Goal: Task Accomplishment & Management: Complete application form

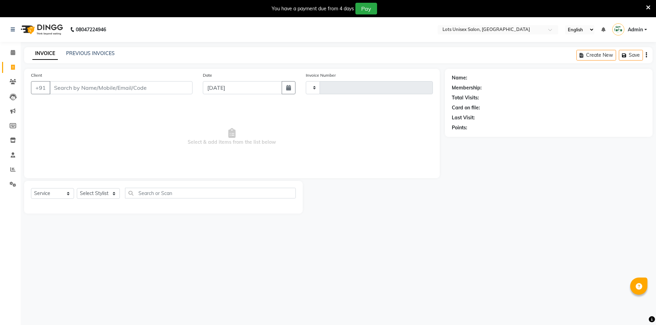
select select "service"
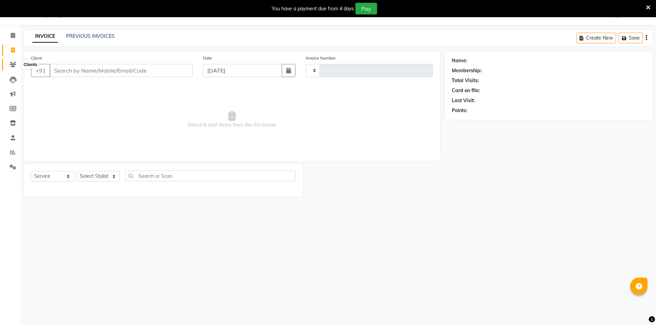
click at [14, 67] on span at bounding box center [13, 65] width 12 height 8
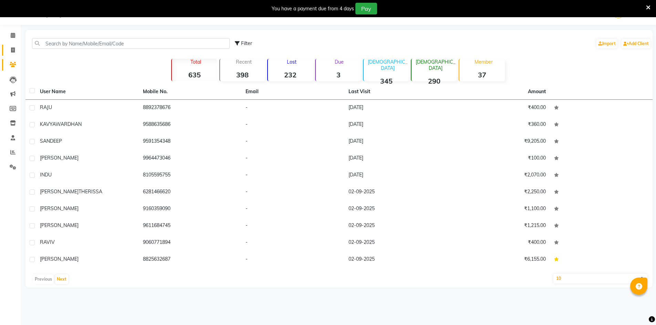
click at [9, 55] on link "Invoice" at bounding box center [10, 50] width 17 height 11
select select "service"
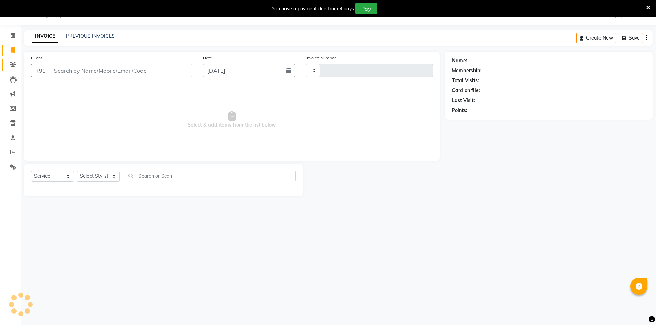
type input "1146"
select select "7339"
click at [13, 65] on icon at bounding box center [13, 64] width 7 height 5
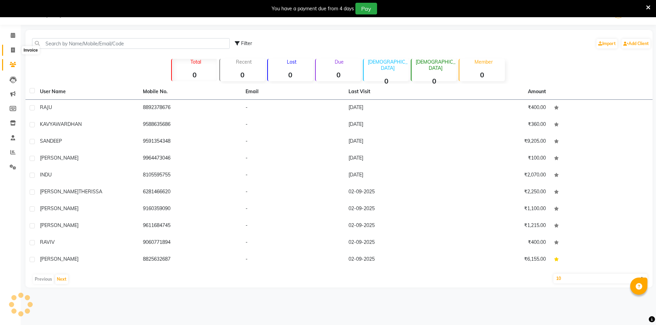
click at [11, 50] on icon at bounding box center [13, 50] width 4 height 5
select select "service"
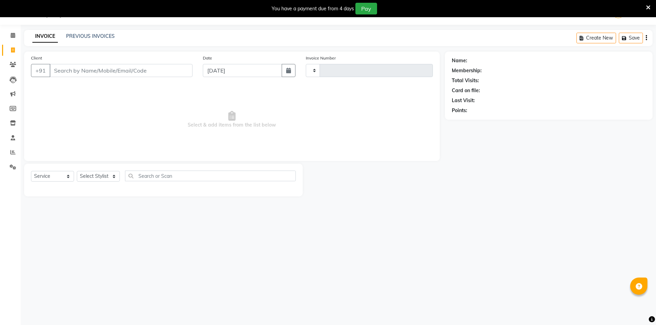
type input "1146"
select select "7339"
click at [10, 60] on link "Clients" at bounding box center [10, 64] width 17 height 11
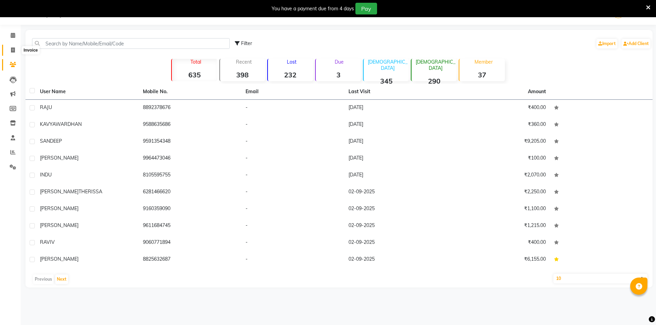
click at [10, 48] on span at bounding box center [13, 50] width 12 height 8
select select "7339"
select select "service"
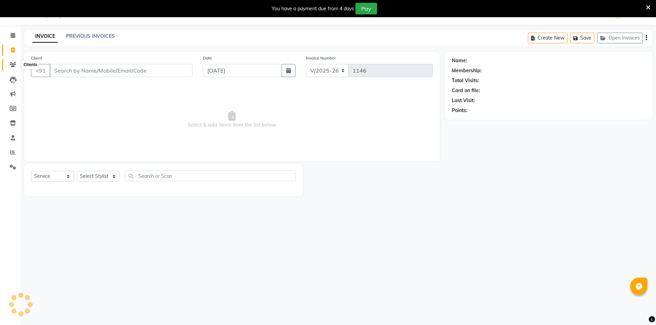
click at [14, 65] on icon at bounding box center [13, 64] width 7 height 5
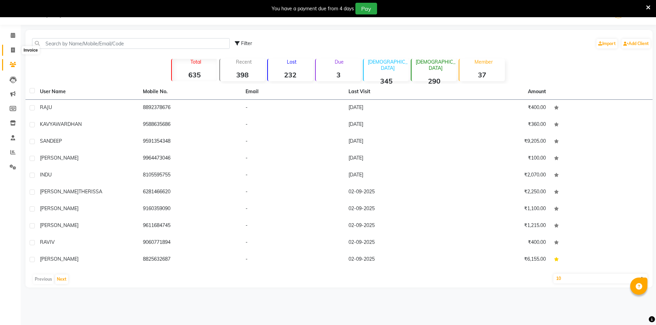
click at [13, 47] on span at bounding box center [13, 50] width 12 height 8
select select "7339"
select select "service"
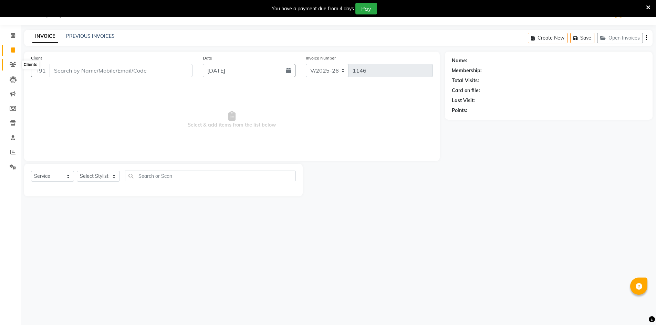
click at [13, 62] on icon at bounding box center [13, 64] width 7 height 5
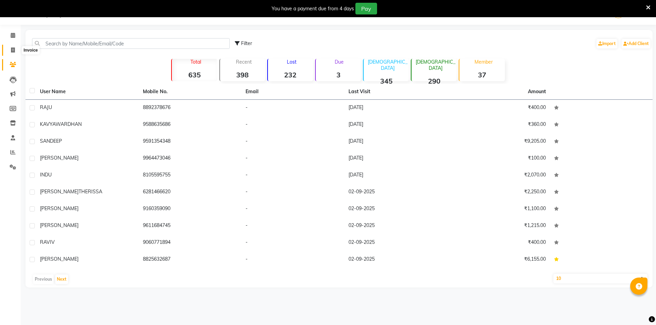
click at [13, 54] on span at bounding box center [13, 50] width 12 height 8
select select "service"
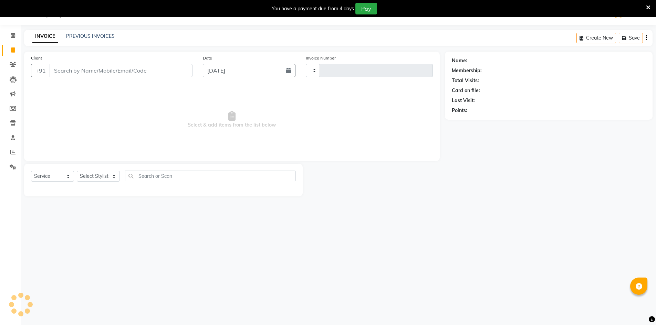
type input "1146"
select select "7339"
click at [13, 59] on link "Clients" at bounding box center [10, 64] width 17 height 11
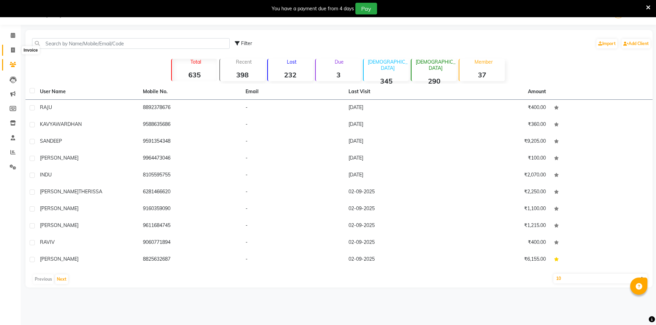
click at [12, 51] on icon at bounding box center [13, 50] width 4 height 5
select select "7339"
select select "service"
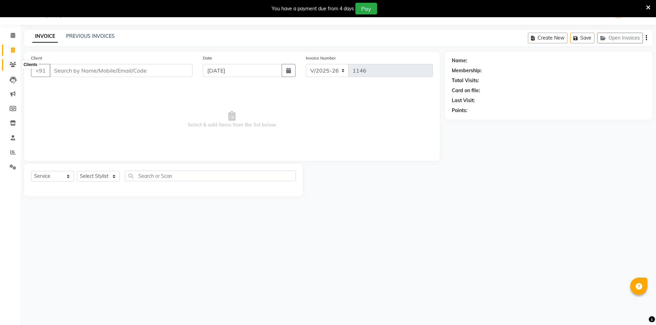
click at [15, 64] on icon at bounding box center [13, 64] width 7 height 5
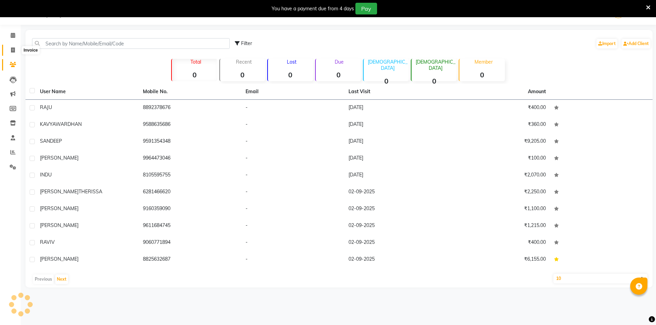
click at [16, 53] on span at bounding box center [13, 50] width 12 height 8
select select "7339"
select select "service"
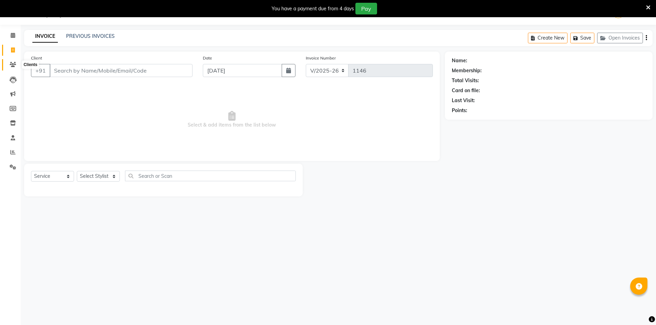
click at [14, 61] on span at bounding box center [13, 65] width 12 height 8
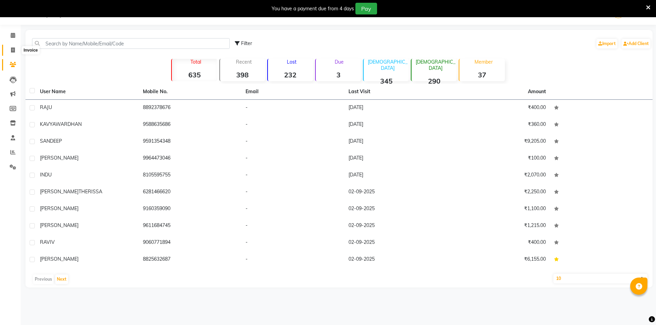
click at [13, 51] on icon at bounding box center [13, 50] width 4 height 5
select select "service"
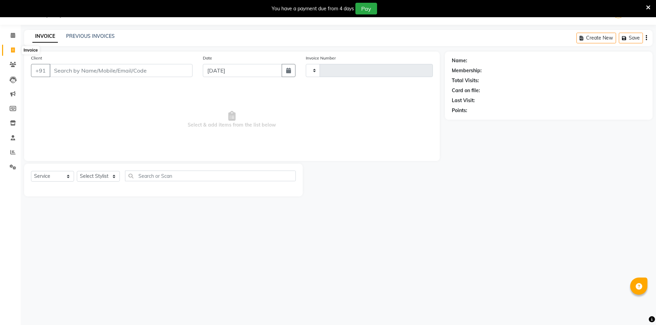
type input "1146"
select select "7339"
click at [13, 62] on icon at bounding box center [13, 64] width 7 height 5
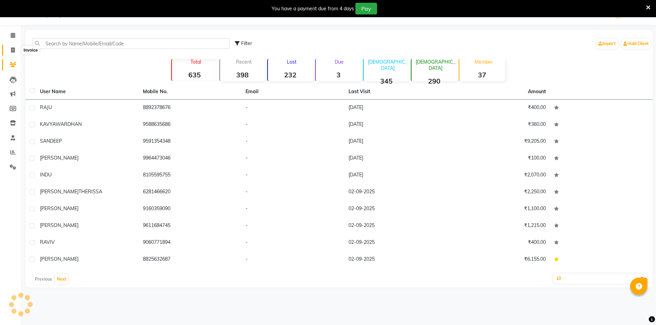
click at [13, 49] on icon at bounding box center [13, 50] width 4 height 5
select select "7339"
select select "service"
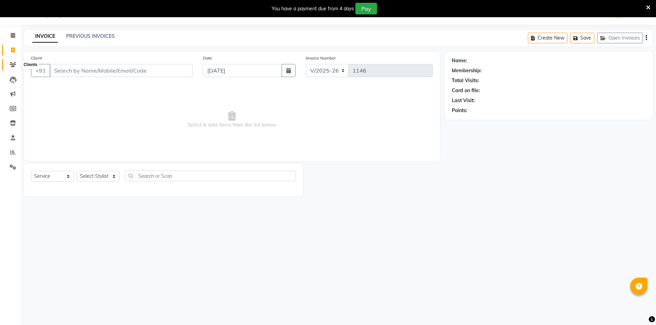
click at [17, 63] on span at bounding box center [13, 65] width 12 height 8
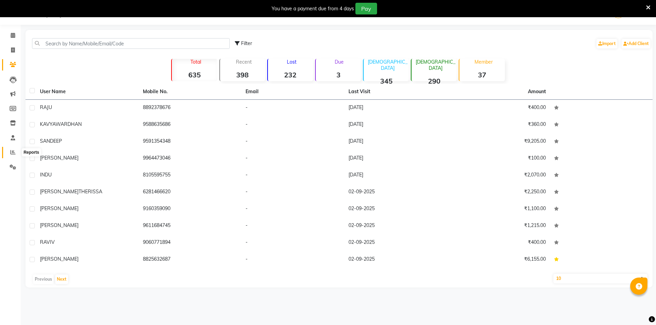
click at [14, 153] on icon at bounding box center [12, 152] width 5 height 5
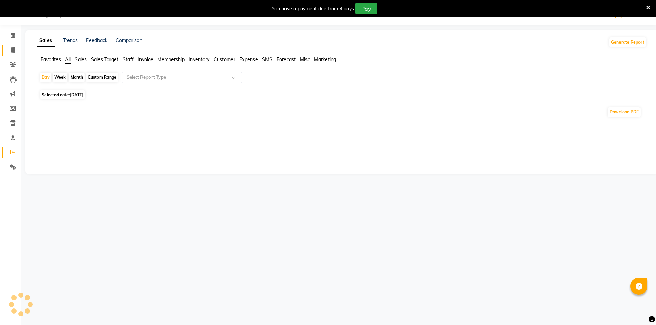
click at [12, 53] on span at bounding box center [13, 50] width 12 height 8
select select "service"
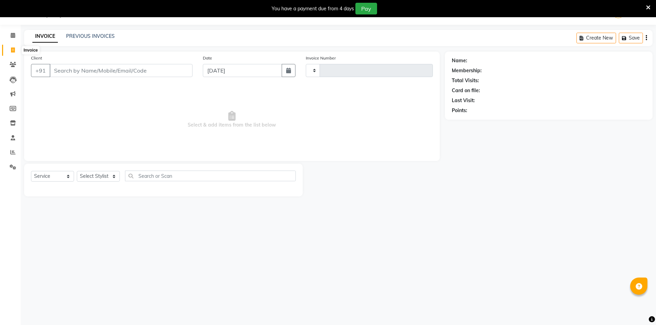
type input "1146"
select select "7339"
